Goal: Information Seeking & Learning: Learn about a topic

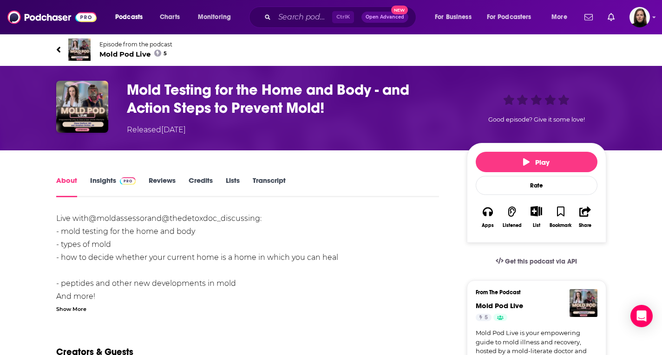
click at [109, 185] on link "Insights" at bounding box center [113, 186] width 46 height 21
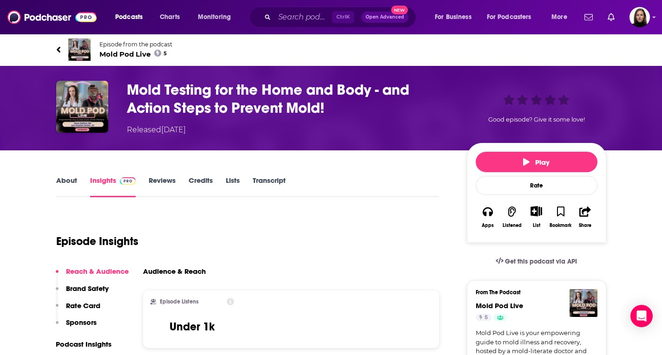
click at [138, 55] on span "Mold Pod Live 5" at bounding box center [135, 54] width 73 height 9
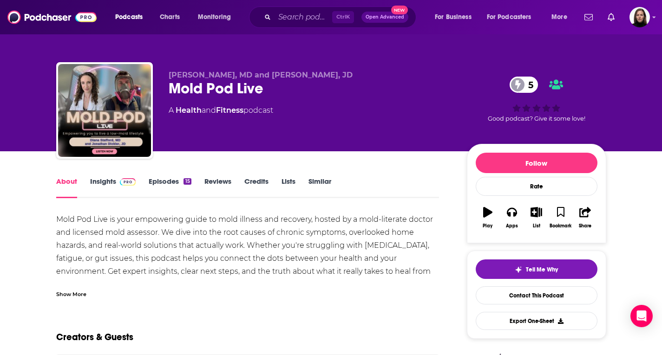
click at [120, 184] on img at bounding box center [128, 181] width 16 height 7
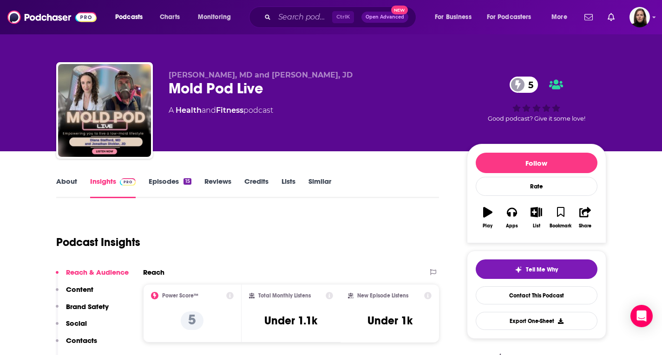
click at [326, 185] on link "Similar" at bounding box center [320, 187] width 23 height 21
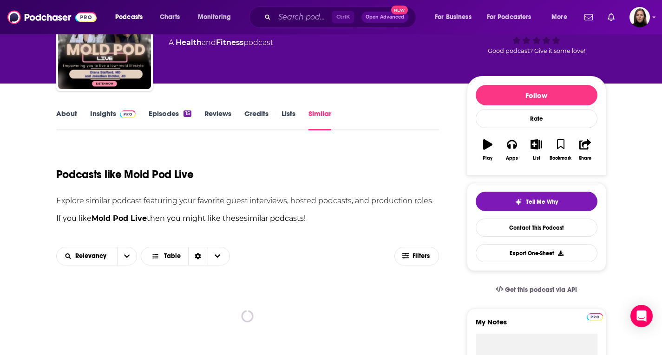
scroll to position [139, 0]
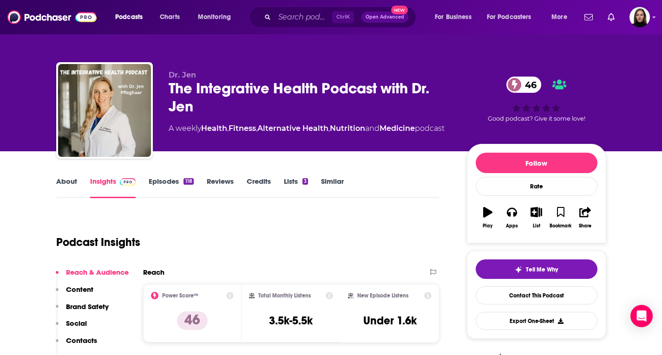
click at [334, 183] on link "Similar" at bounding box center [332, 187] width 23 height 21
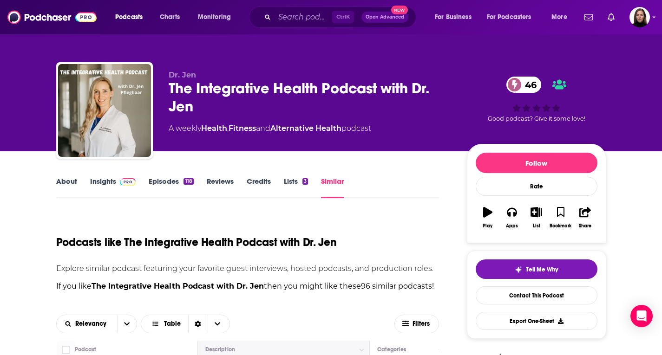
scroll to position [232, 0]
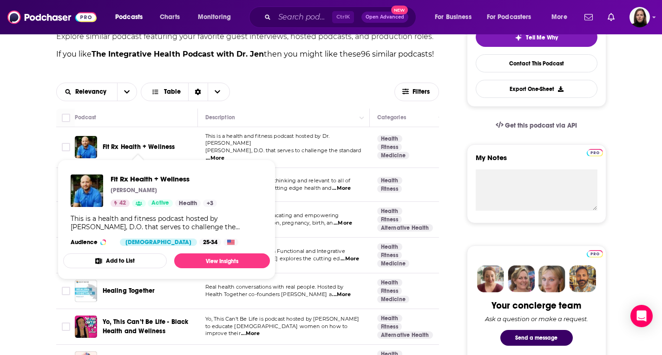
click at [148, 146] on span "Fit Rx Health + Wellness" at bounding box center [139, 147] width 72 height 8
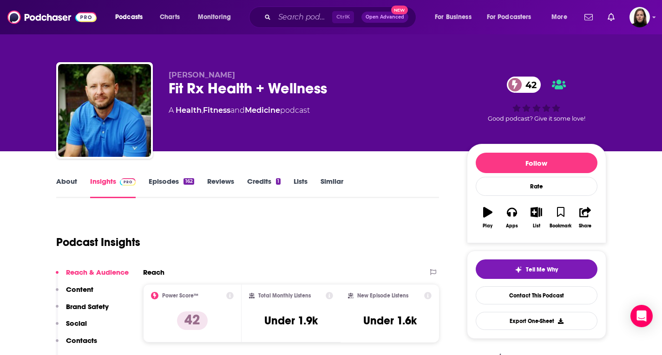
click at [71, 181] on link "About" at bounding box center [66, 187] width 21 height 21
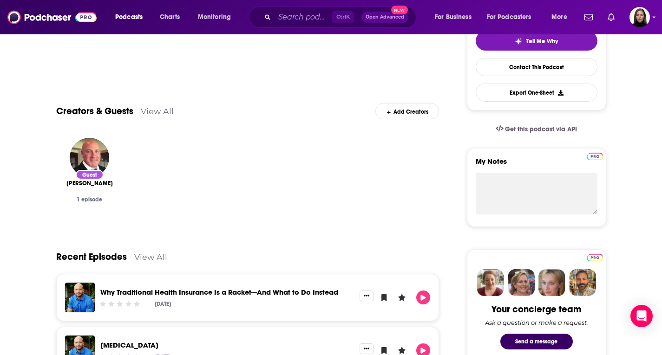
scroll to position [232, 0]
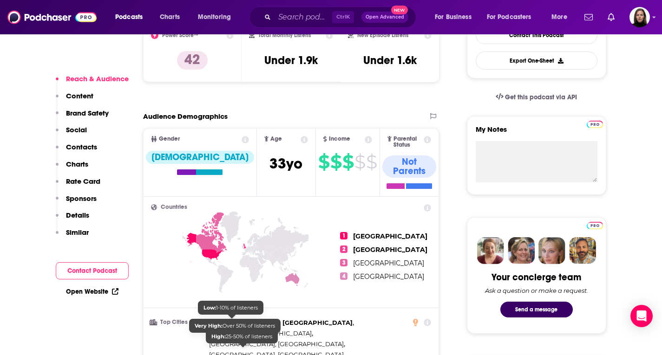
scroll to position [372, 0]
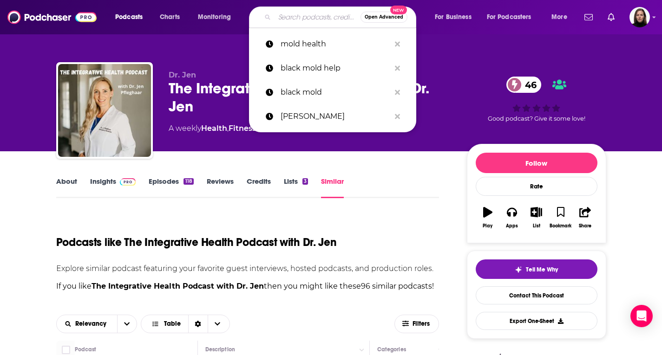
click at [276, 20] on input "Search podcasts, credits, & more..." at bounding box center [318, 17] width 86 height 15
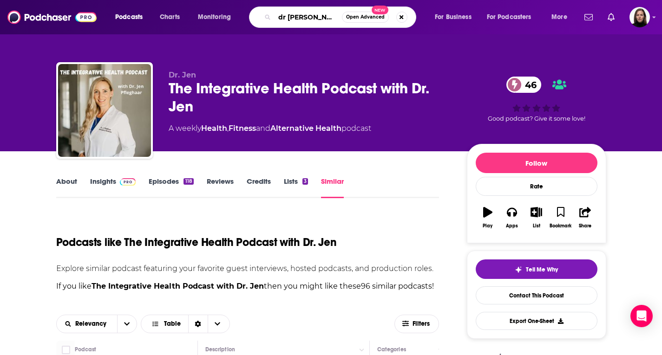
type input "dr mercola"
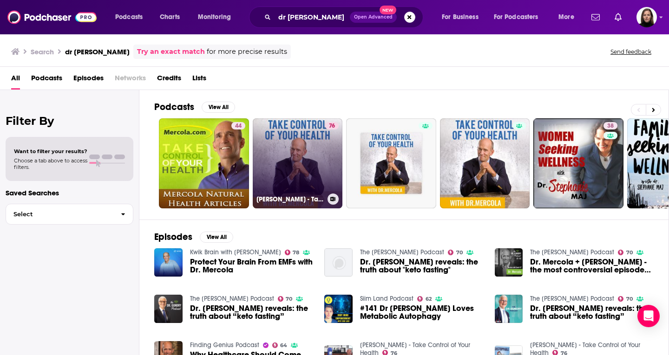
click at [269, 154] on link "76 Dr. Joseph Mercola - Take Control of Your Health" at bounding box center [298, 163] width 90 height 90
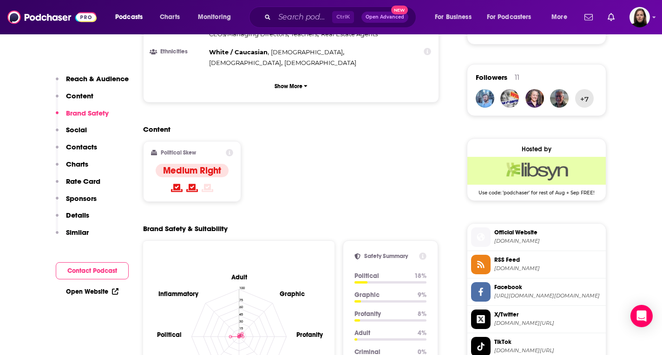
scroll to position [743, 0]
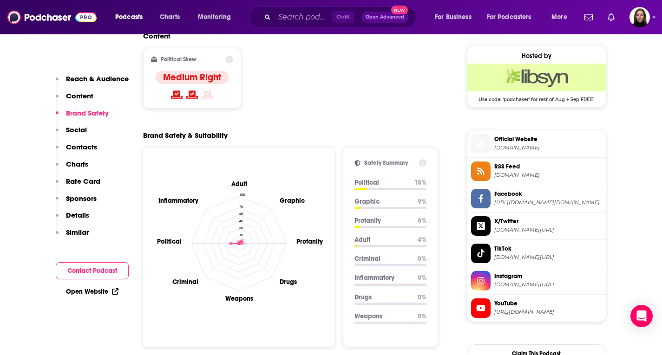
click at [507, 144] on span "Official Website mercola.com" at bounding box center [547, 143] width 112 height 19
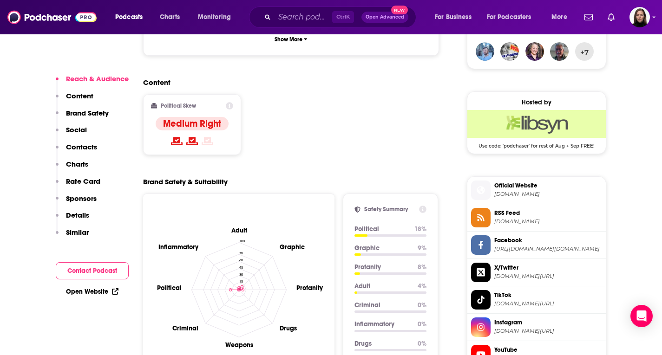
scroll to position [737, 0]
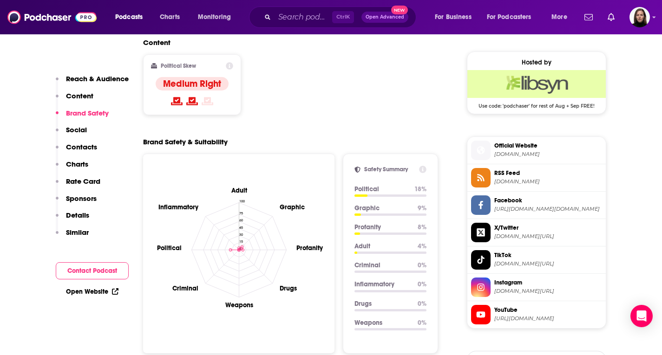
click at [504, 149] on span "Official Website" at bounding box center [548, 146] width 108 height 8
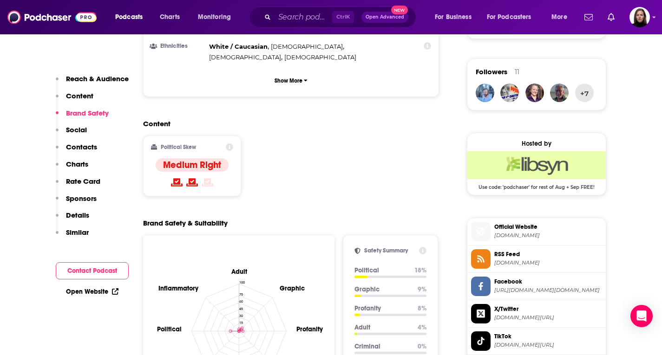
scroll to position [743, 0]
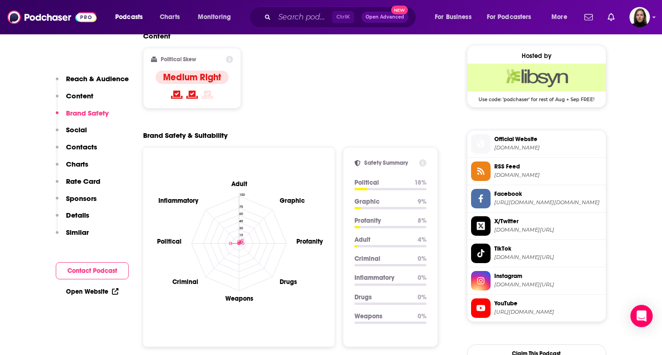
click at [512, 284] on span "instagram.com/drmercola" at bounding box center [548, 285] width 108 height 7
click at [529, 311] on span "https://www.youtube.com/@takecontrolofyourhealth6353" at bounding box center [548, 312] width 108 height 7
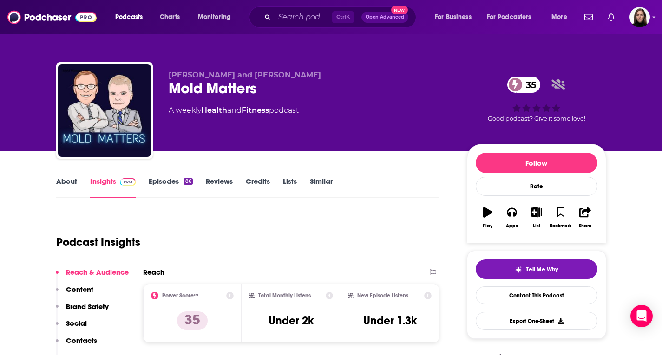
click at [319, 181] on link "Similar" at bounding box center [321, 187] width 23 height 21
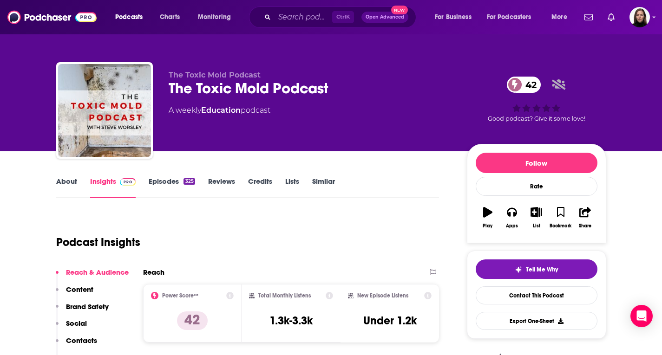
click at [329, 181] on link "Similar" at bounding box center [323, 187] width 23 height 21
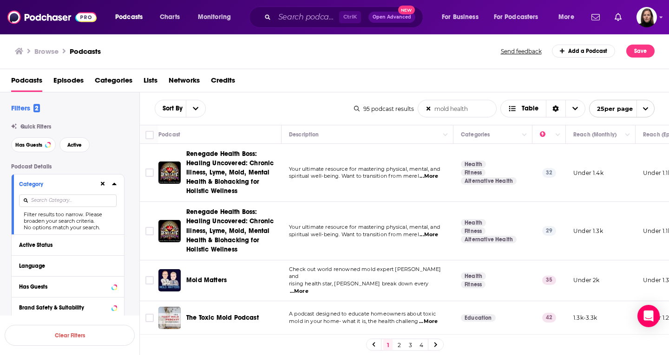
scroll to position [761, 0]
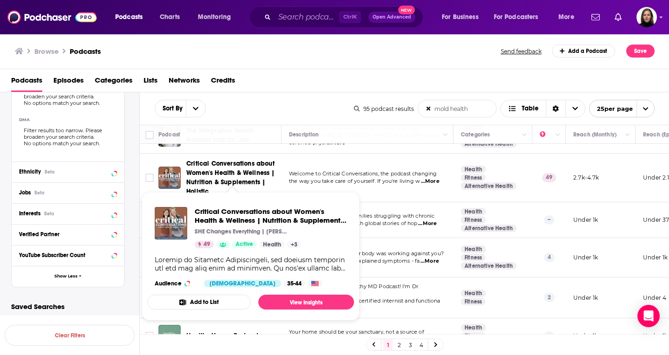
click at [202, 160] on span "Critical Conversations about Women's Health & Wellness | Nutrition & Supplement…" at bounding box center [230, 178] width 89 height 36
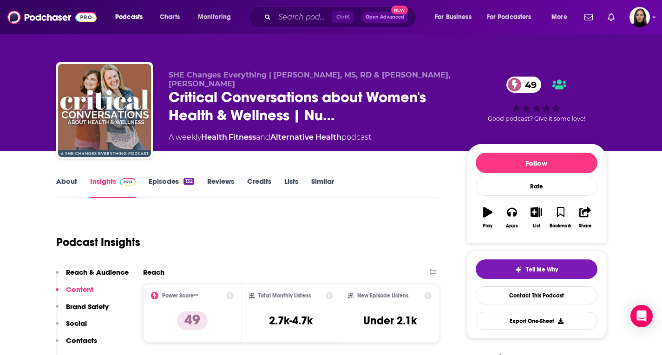
click at [63, 177] on link "About" at bounding box center [66, 187] width 21 height 21
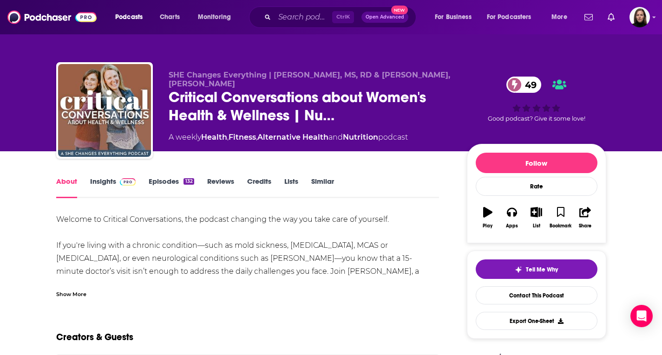
click at [109, 179] on link "Insights" at bounding box center [113, 187] width 46 height 21
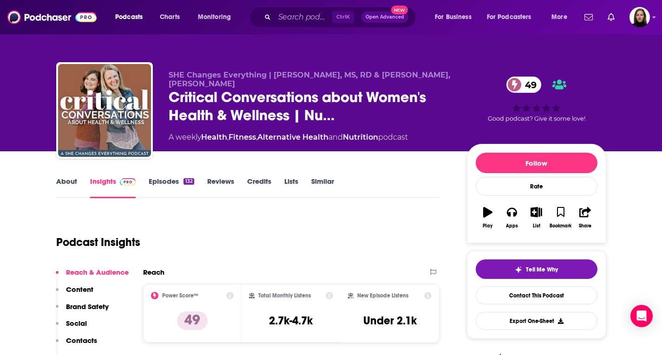
click at [355, 74] on span "SHE Changes Everything | [PERSON_NAME], MS, RD & [PERSON_NAME], [PERSON_NAME]" at bounding box center [310, 80] width 282 height 18
drag, startPoint x: 358, startPoint y: 73, endPoint x: 273, endPoint y: 74, distance: 85.0
click at [273, 74] on span "SHE Changes Everything | [PERSON_NAME], MS, RD & [PERSON_NAME], [PERSON_NAME]" at bounding box center [310, 80] width 282 height 18
copy span "[PERSON_NAME], MS, RD"
drag, startPoint x: 189, startPoint y: 84, endPoint x: 368, endPoint y: 76, distance: 178.6
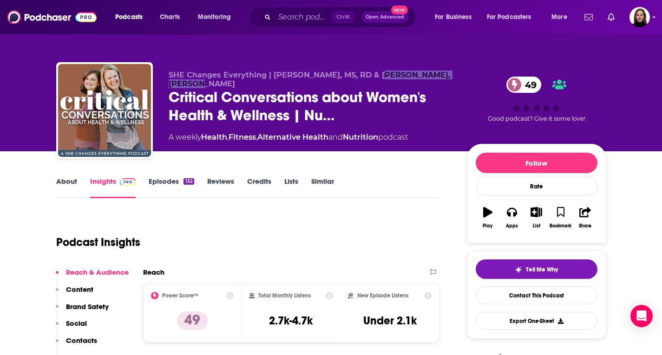
click at [368, 76] on p "SHE Changes Everything | [PERSON_NAME], MS, RD & [PERSON_NAME], [PERSON_NAME]" at bounding box center [310, 80] width 283 height 18
copy span "[PERSON_NAME], C-IAYT"
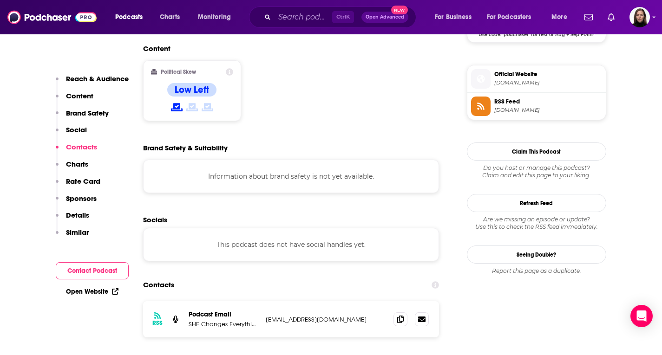
scroll to position [836, 0]
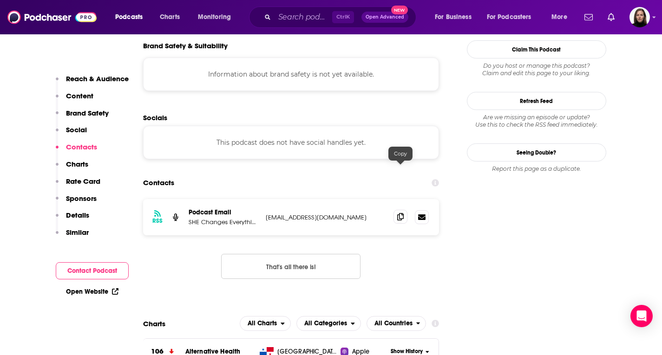
click at [397, 210] on span at bounding box center [401, 217] width 14 height 14
click at [400, 213] on icon at bounding box center [400, 216] width 7 height 7
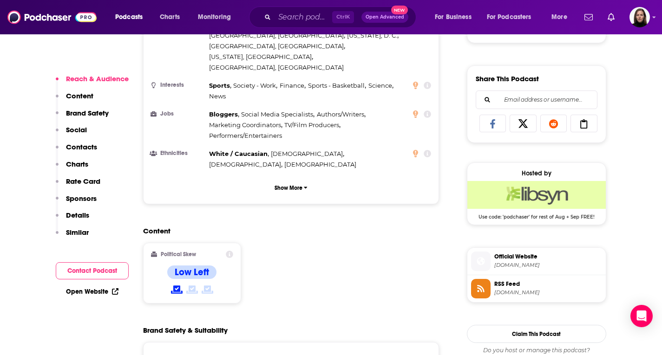
scroll to position [558, 0]
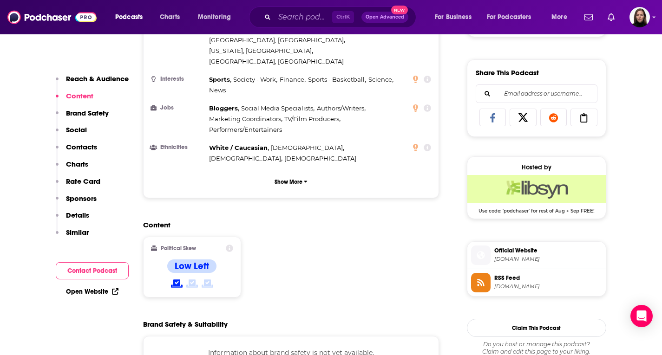
click at [565, 256] on span "[DOMAIN_NAME]" at bounding box center [548, 259] width 108 height 7
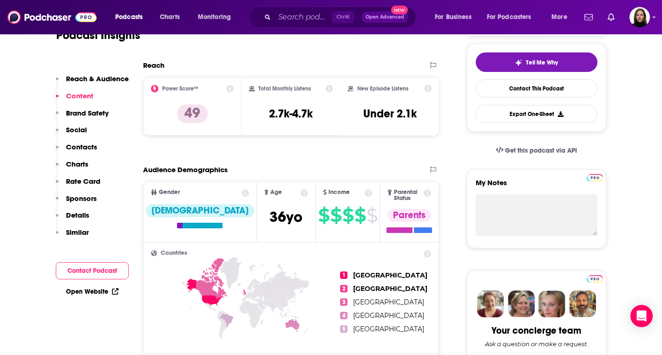
scroll to position [0, 0]
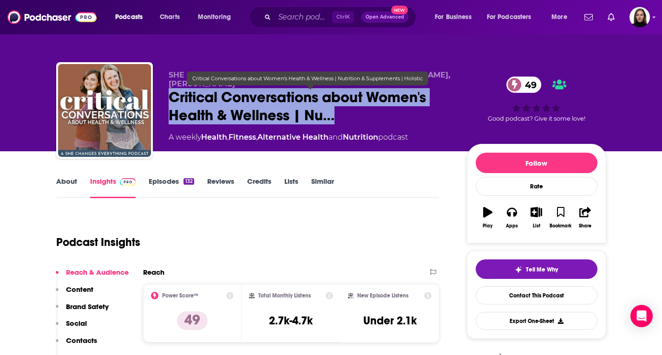
drag, startPoint x: 166, startPoint y: 95, endPoint x: 357, endPoint y: 122, distance: 192.4
click at [357, 122] on div "SHE Changes Everything | [PERSON_NAME], MS, RD & [PERSON_NAME], C-IAYT Critical…" at bounding box center [331, 112] width 550 height 100
copy h2 "Critical Conversations about Women's Health & Wellness | Nu…"
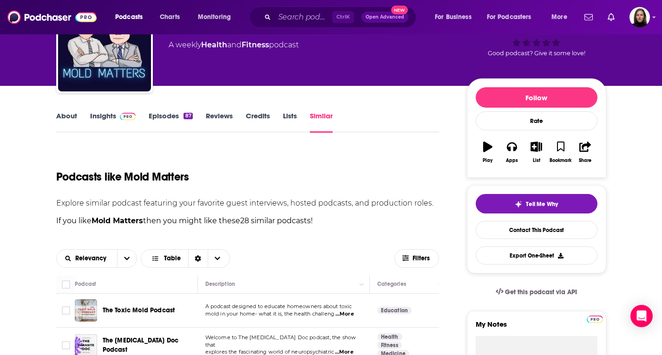
scroll to position [232, 0]
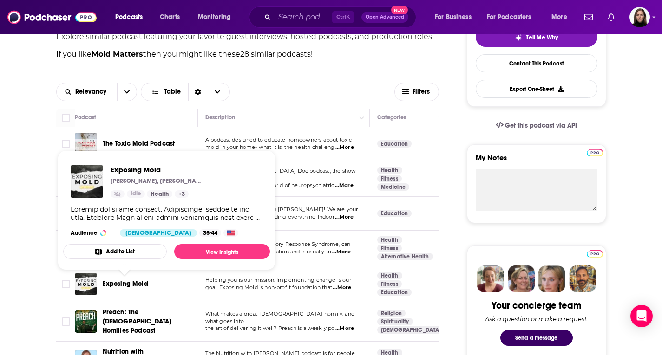
click at [140, 285] on span "Exposing Mold" at bounding box center [126, 284] width 46 height 8
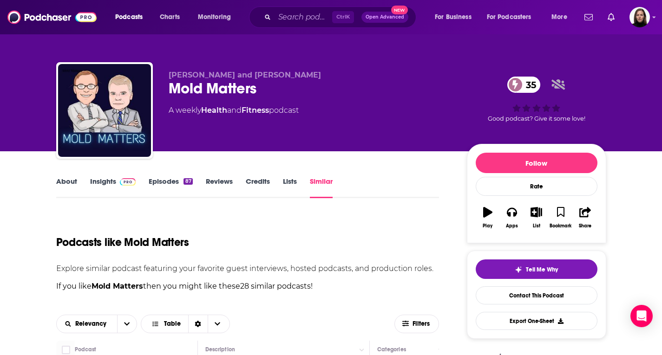
scroll to position [232, 0]
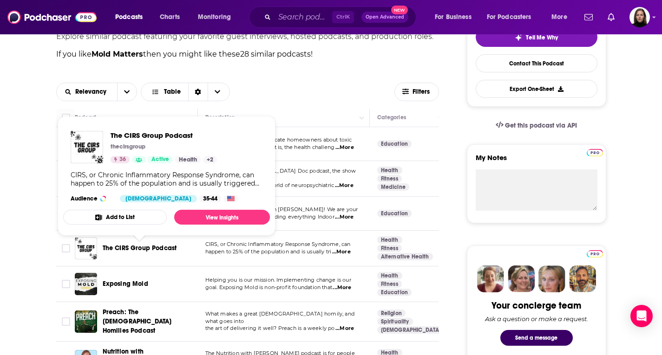
click at [133, 244] on span "The CIRS Group Podcast" at bounding box center [140, 248] width 74 height 8
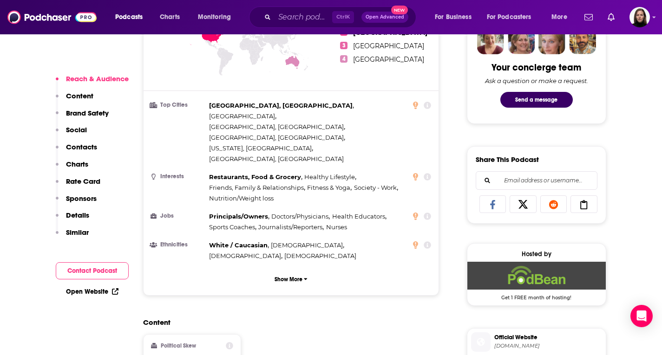
scroll to position [650, 0]
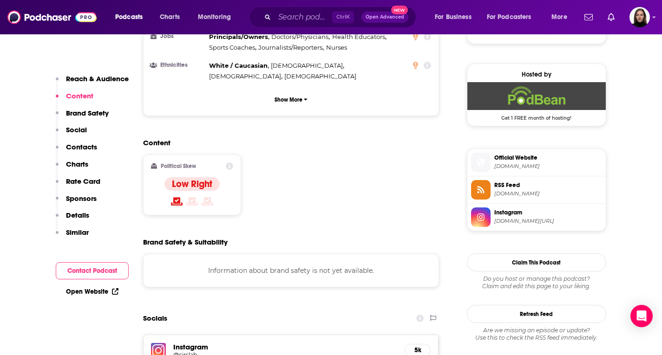
click at [528, 163] on span "thecirsgroup.podbean.com" at bounding box center [548, 166] width 108 height 7
